Goal: Use online tool/utility

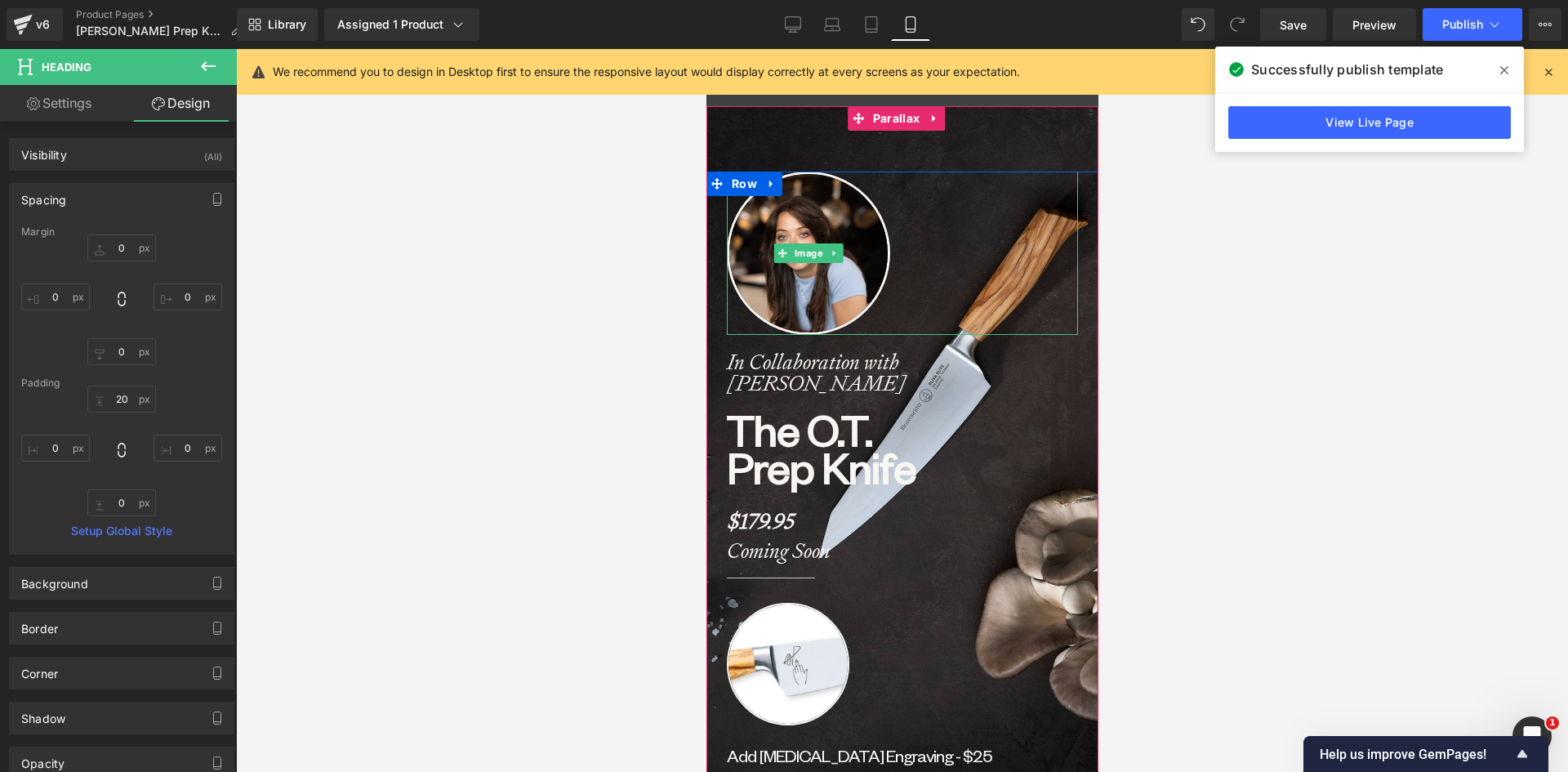
scroll to position [7032, 380]
drag, startPoint x: 793, startPoint y: 14, endPoint x: 696, endPoint y: 17, distance: 97.0
click at [792, 14] on link "Desktop" at bounding box center [793, 24] width 39 height 32
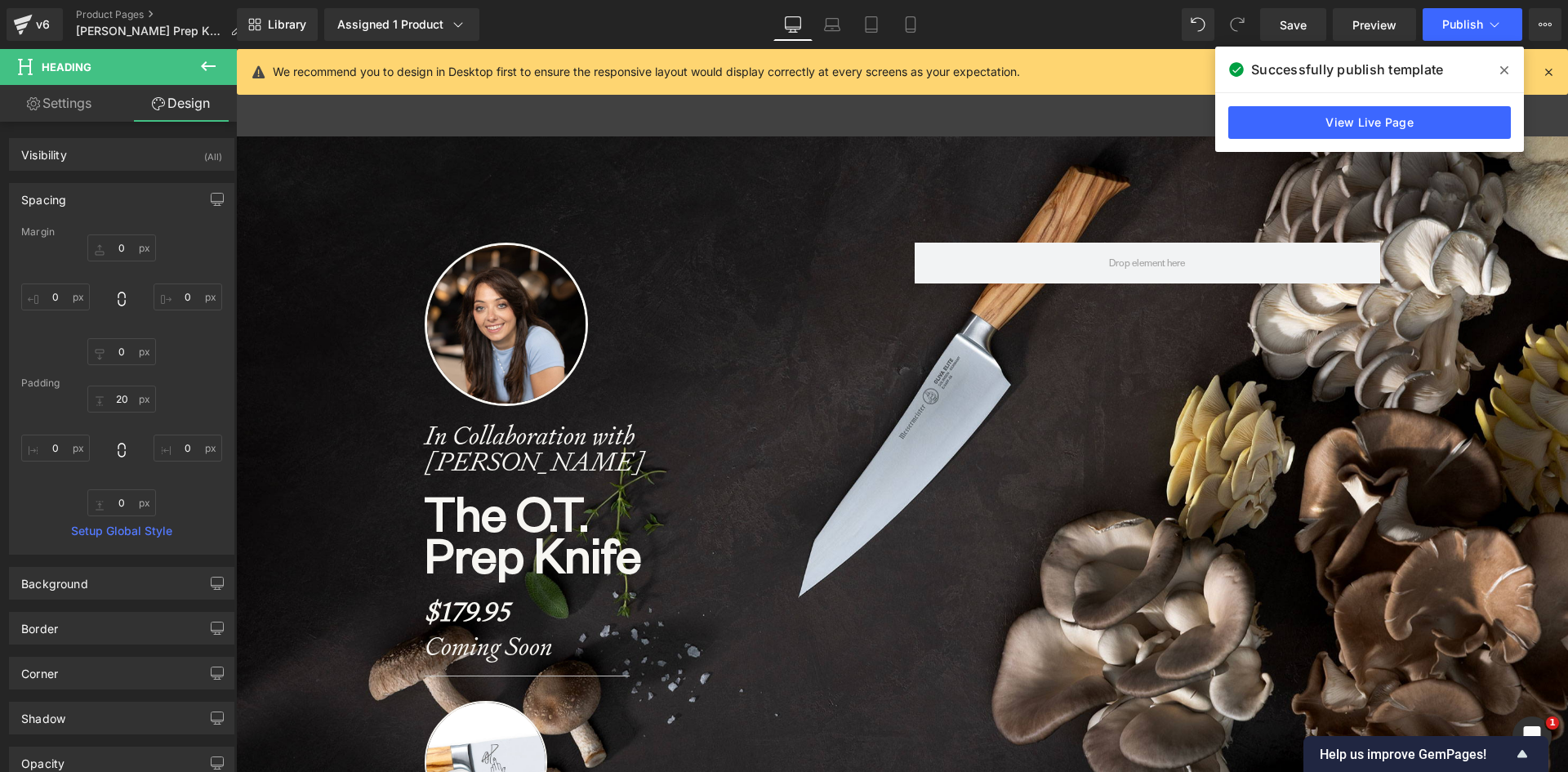
type input "0"
type input "20"
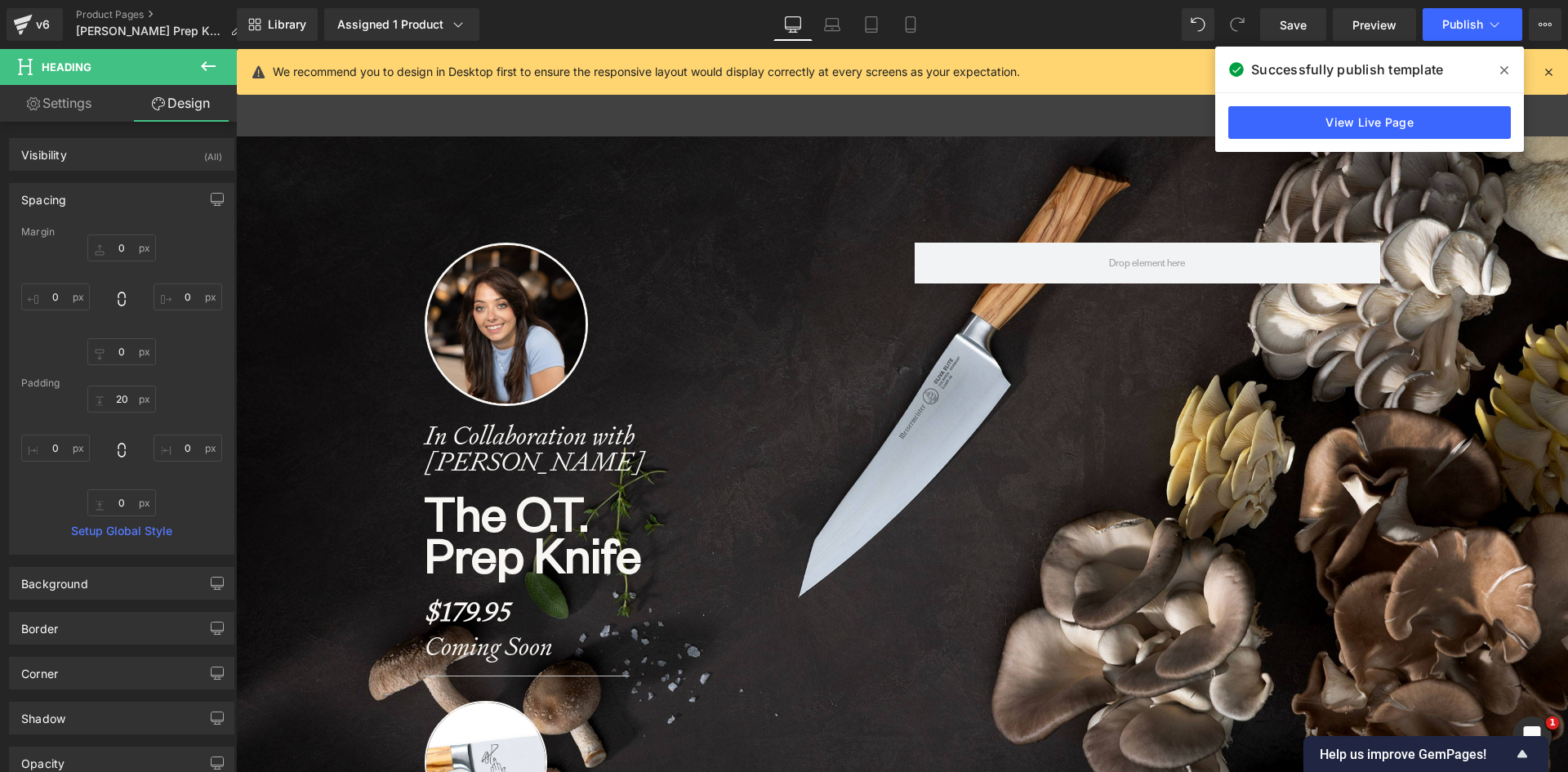
type input "0"
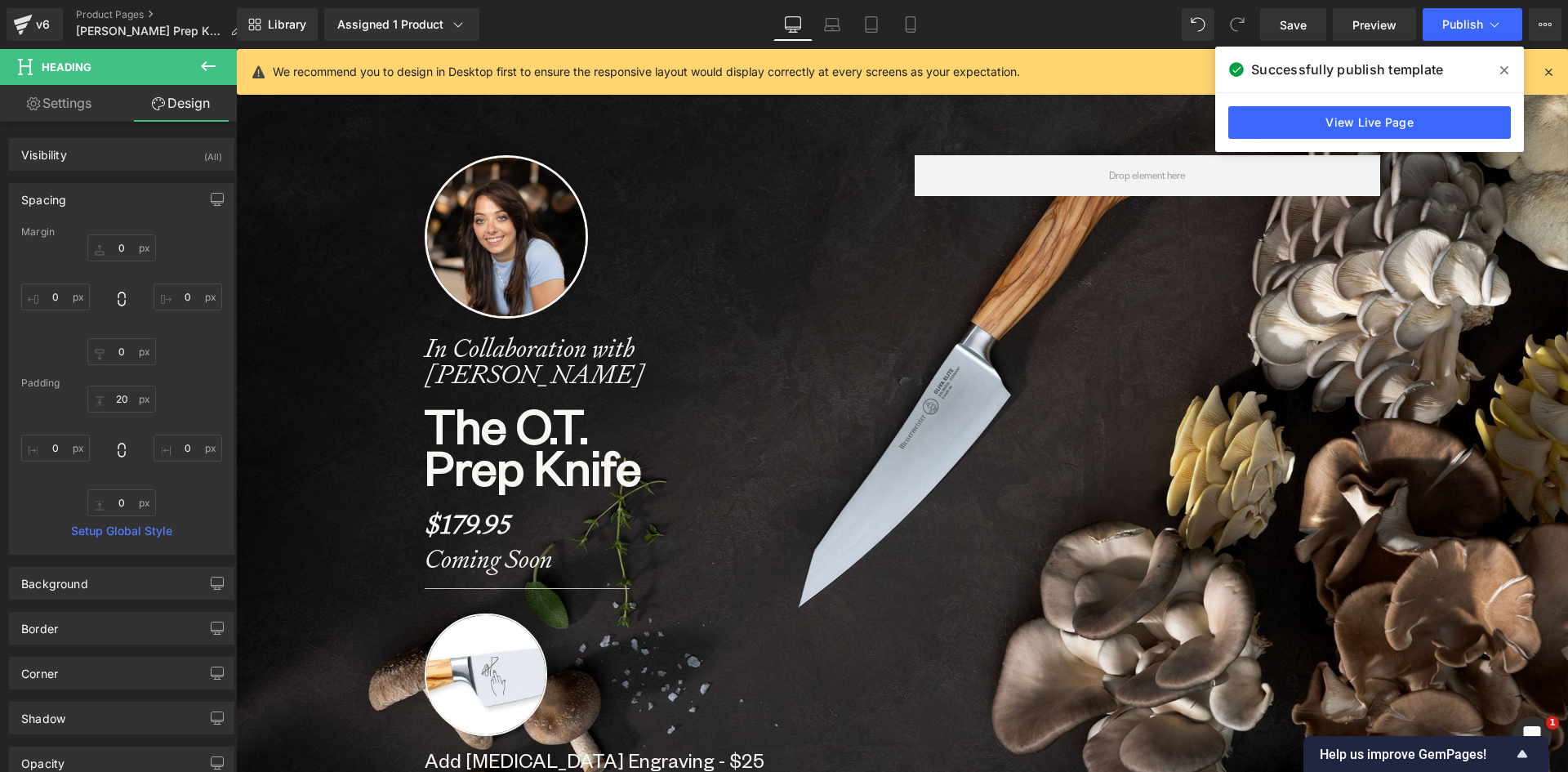
scroll to position [8336, 1320]
drag, startPoint x: 1506, startPoint y: 68, endPoint x: 1468, endPoint y: 62, distance: 38.5
click at [1503, 68] on icon at bounding box center [1504, 70] width 8 height 8
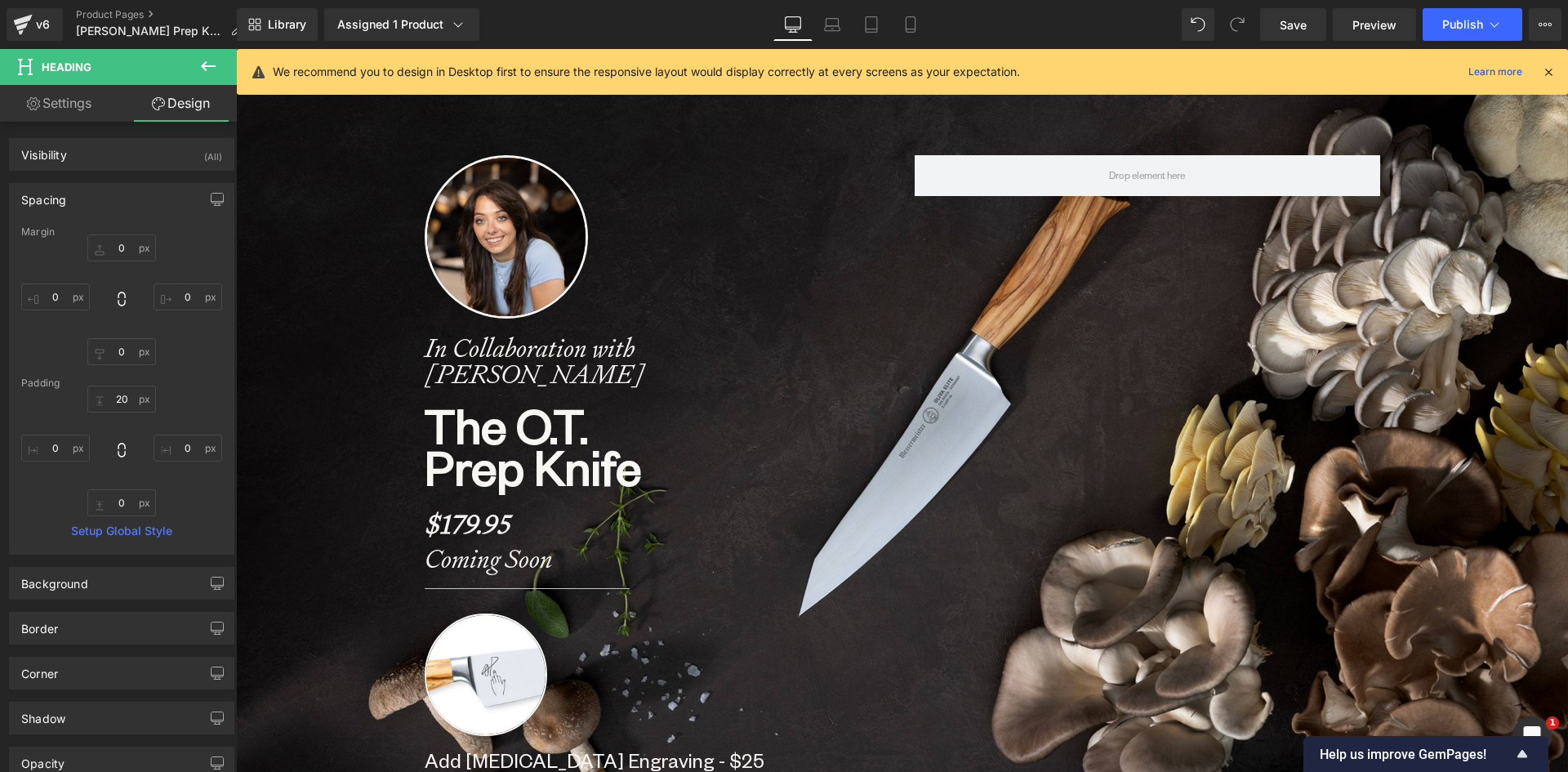
scroll to position [0, 0]
